Goal: Information Seeking & Learning: Understand process/instructions

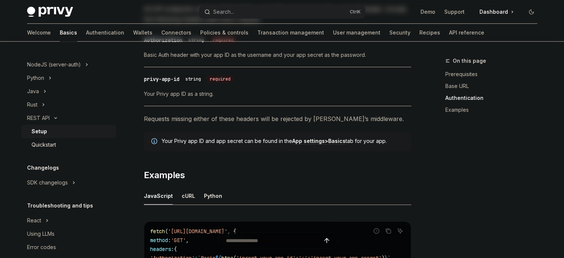
scroll to position [190, 0]
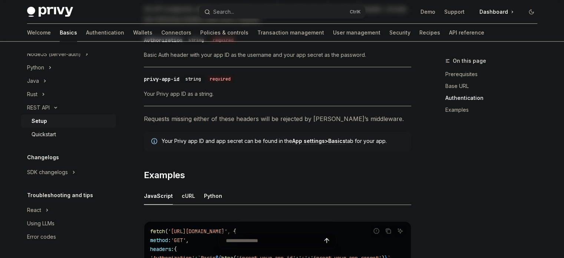
click at [42, 130] on div "Quickstart" at bounding box center [44, 134] width 24 height 9
type textarea "*"
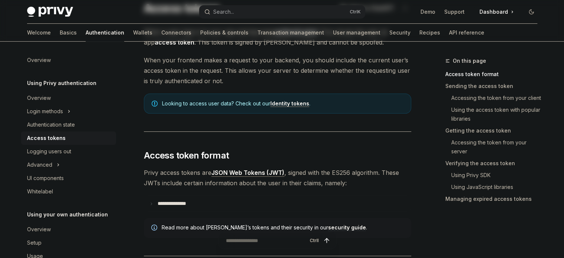
scroll to position [74, 0]
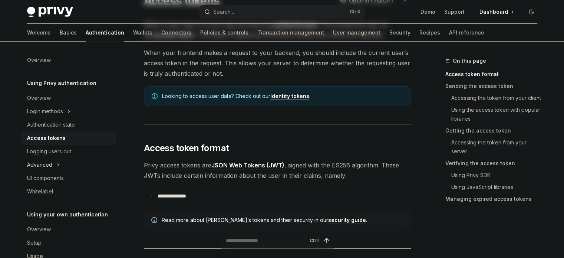
click at [58, 164] on icon "Toggle Advanced section" at bounding box center [58, 164] width 3 height 9
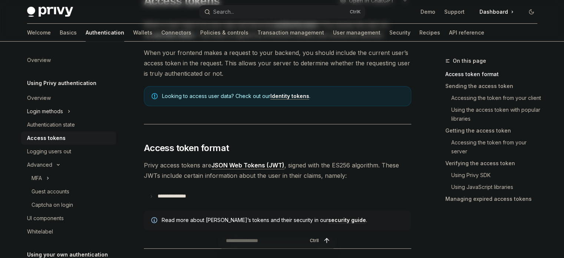
click at [67, 112] on button "Login methods" at bounding box center [68, 111] width 95 height 13
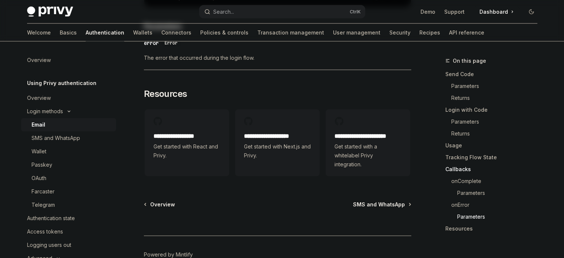
scroll to position [1558, 0]
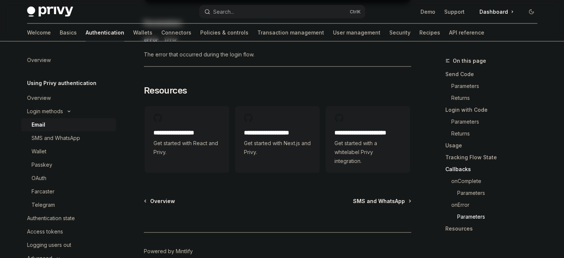
type textarea "*"
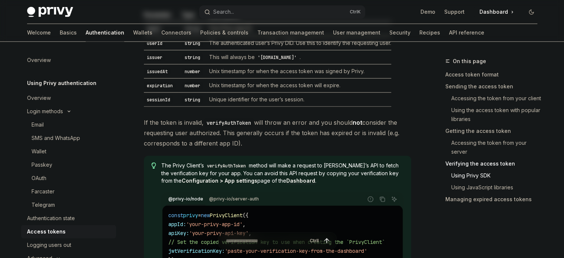
scroll to position [1446, 0]
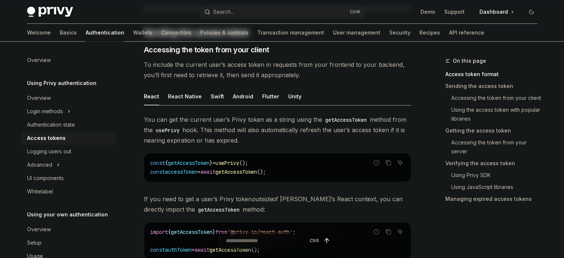
scroll to position [334, 0]
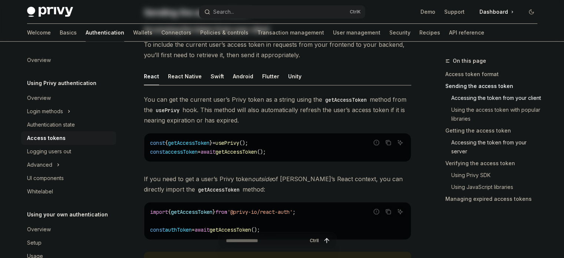
click at [468, 141] on link "Accessing the token from your server" at bounding box center [494, 146] width 98 height 21
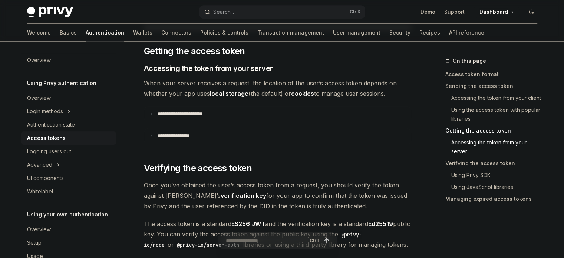
scroll to position [950, 0]
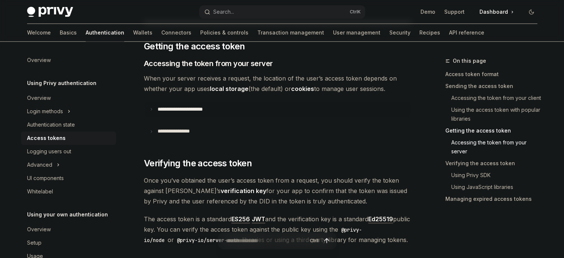
click at [172, 111] on summary "**********" at bounding box center [277, 110] width 267 height 16
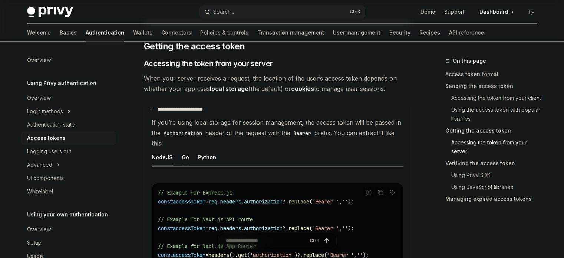
click at [182, 150] on div "Go" at bounding box center [185, 156] width 7 height 17
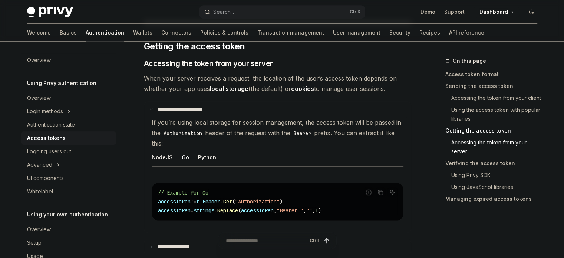
click at [165, 153] on div "NodeJS" at bounding box center [162, 156] width 21 height 17
type textarea "*"
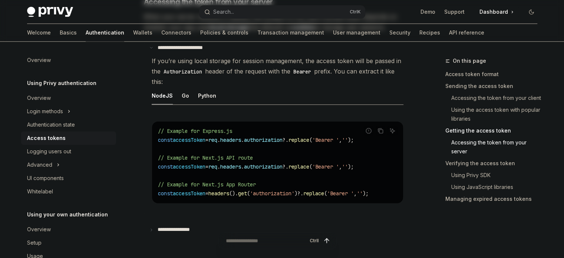
scroll to position [1024, 0]
